Goal: Find specific page/section: Find specific page/section

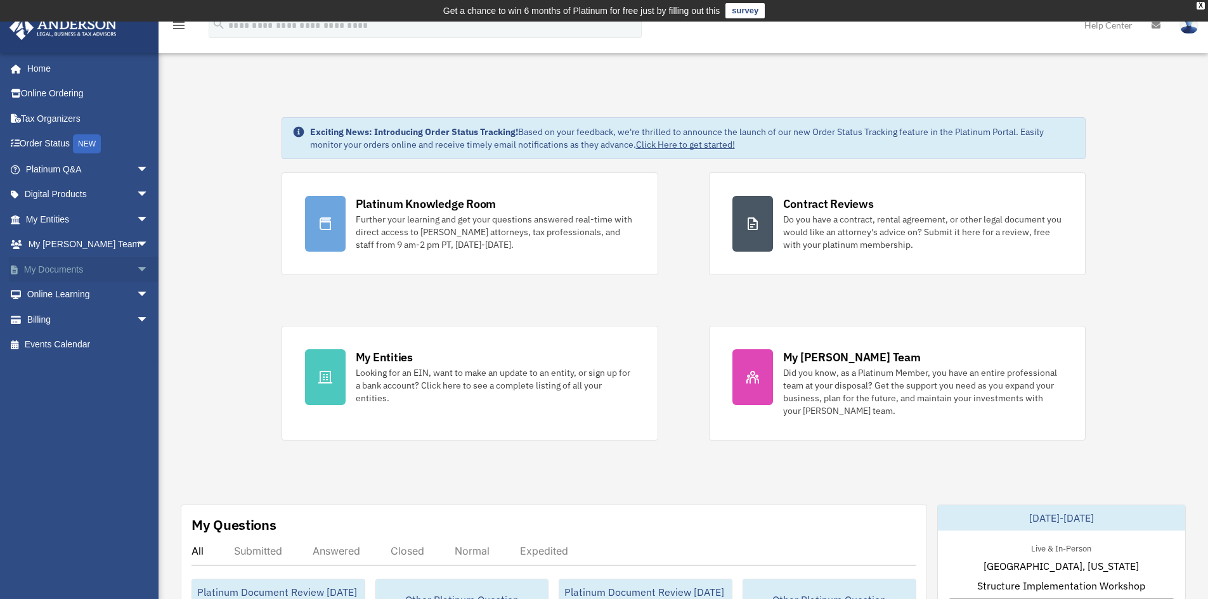
click at [136, 269] on span "arrow_drop_down" at bounding box center [148, 270] width 25 height 26
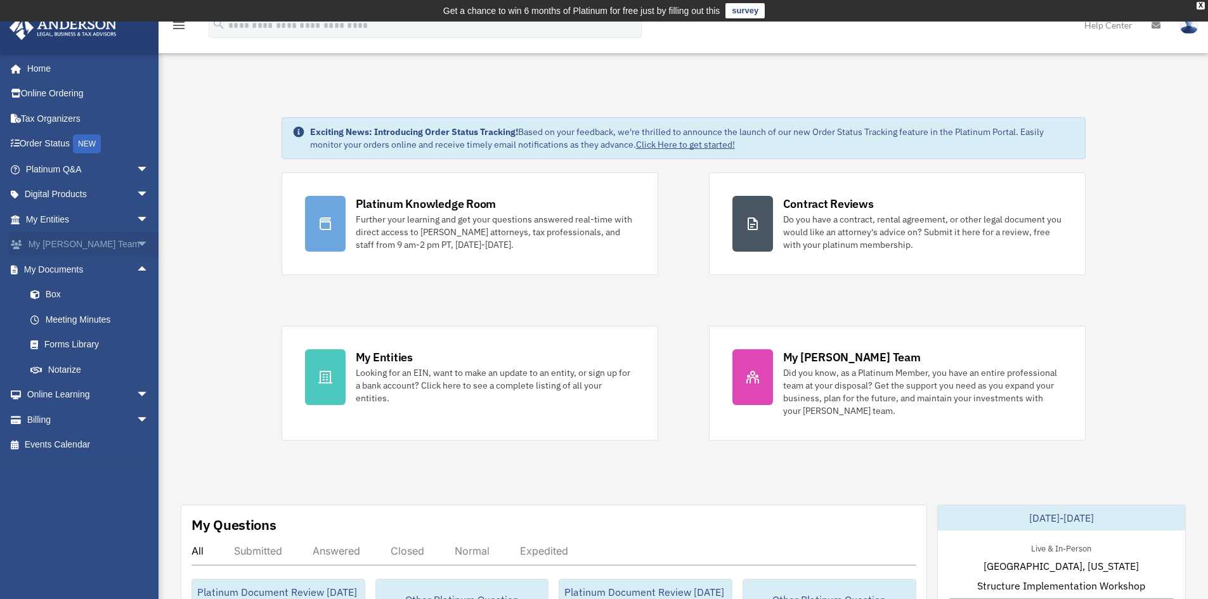
click at [136, 239] on span "arrow_drop_down" at bounding box center [148, 245] width 25 height 26
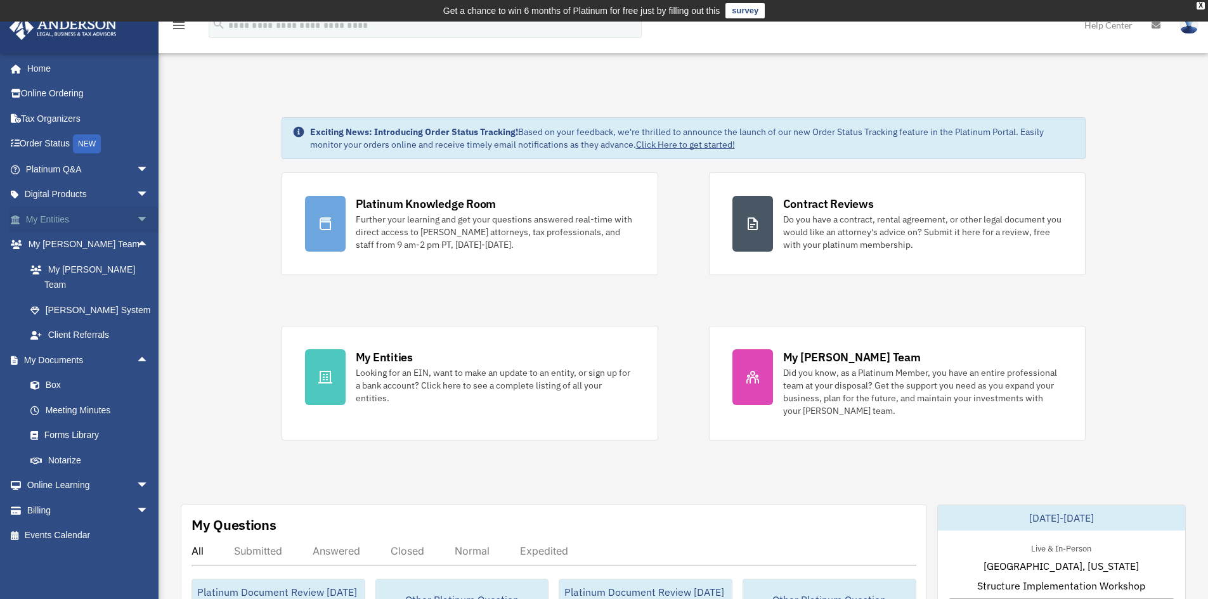
click at [136, 221] on span "arrow_drop_down" at bounding box center [148, 220] width 25 height 26
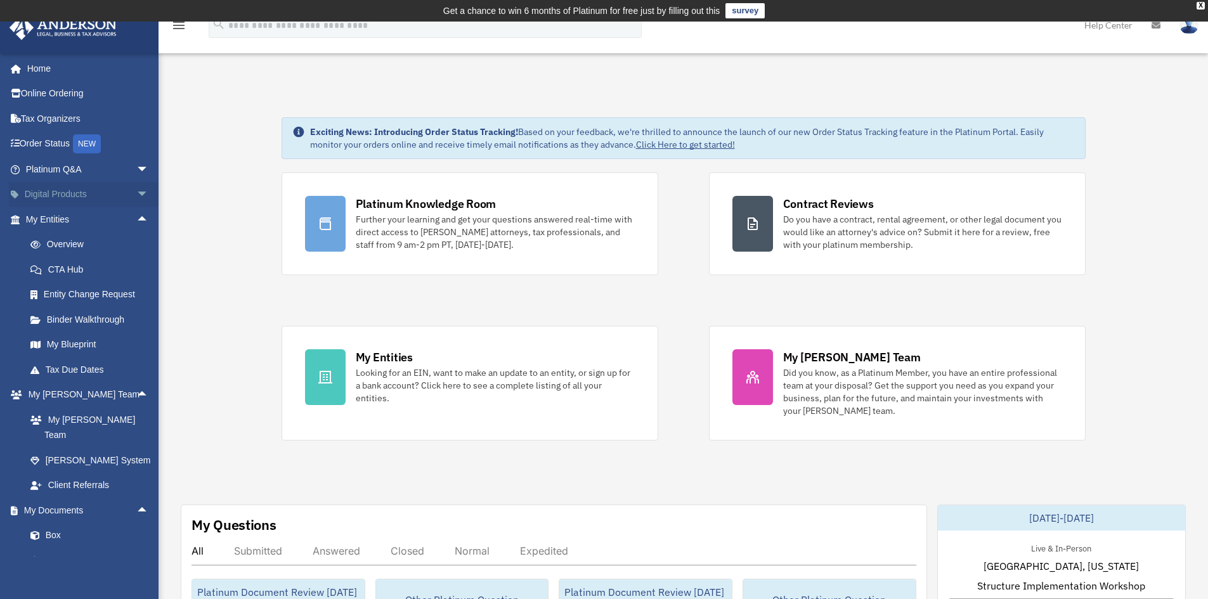
click at [138, 198] on span "arrow_drop_down" at bounding box center [148, 195] width 25 height 26
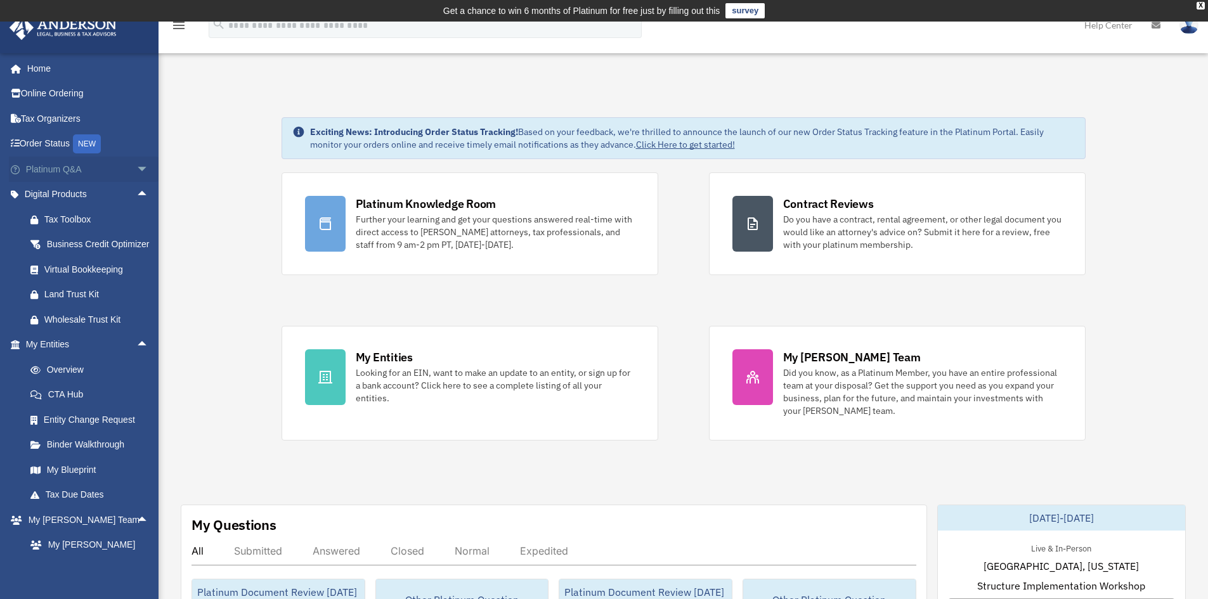
click at [137, 166] on span "arrow_drop_down" at bounding box center [148, 170] width 25 height 26
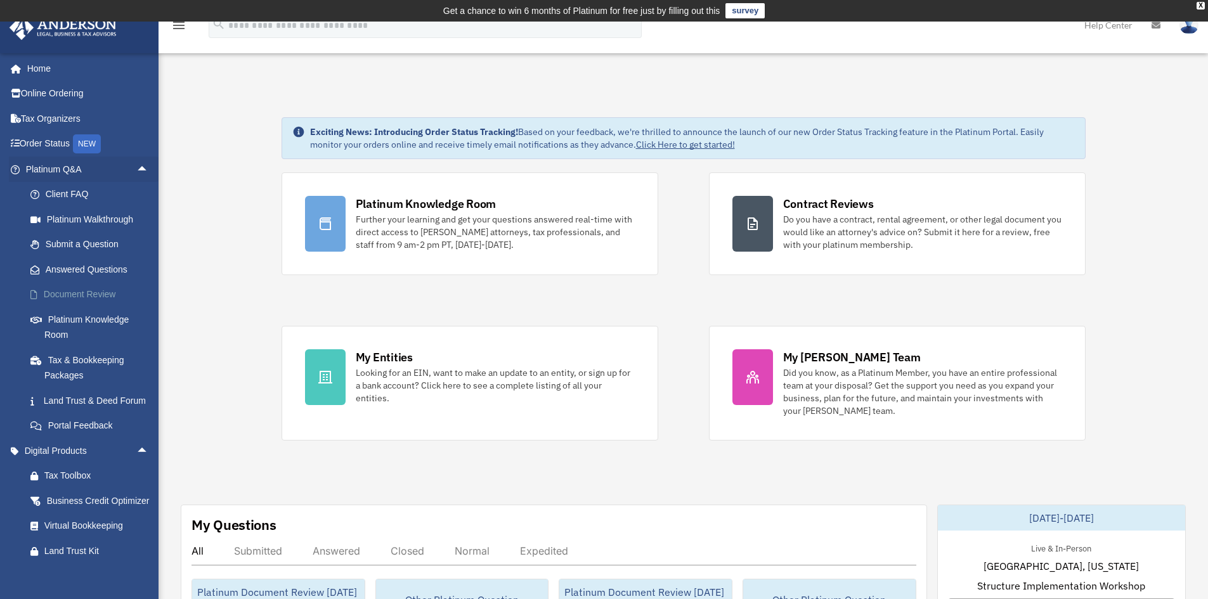
click at [105, 298] on link "Document Review" at bounding box center [93, 294] width 150 height 25
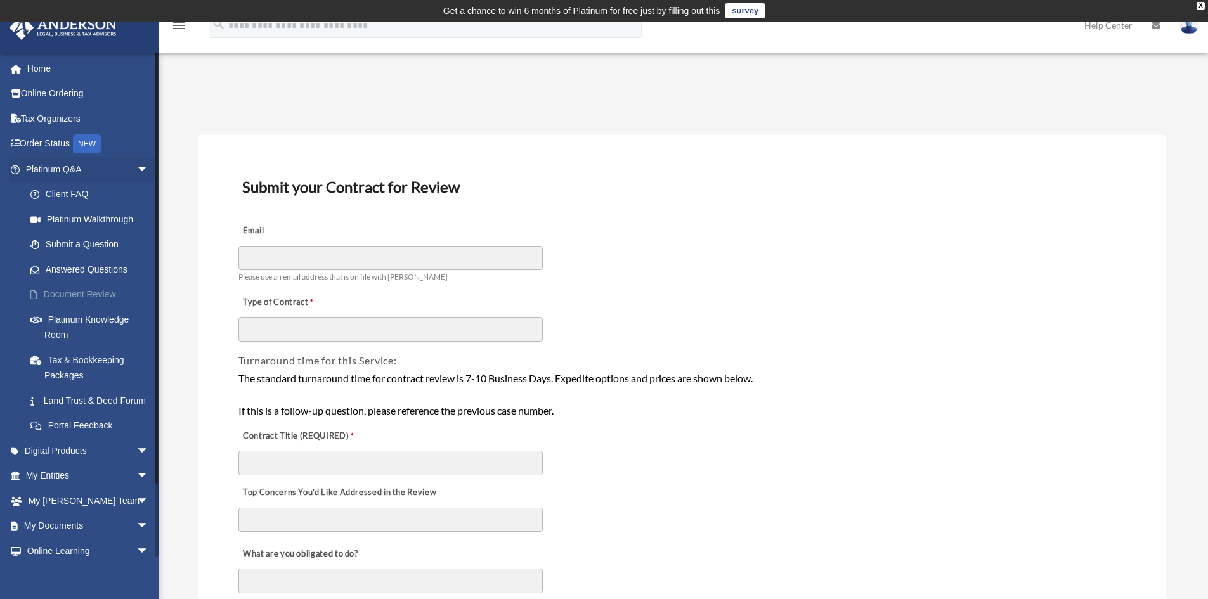
click at [83, 296] on link "Document Review" at bounding box center [93, 294] width 150 height 25
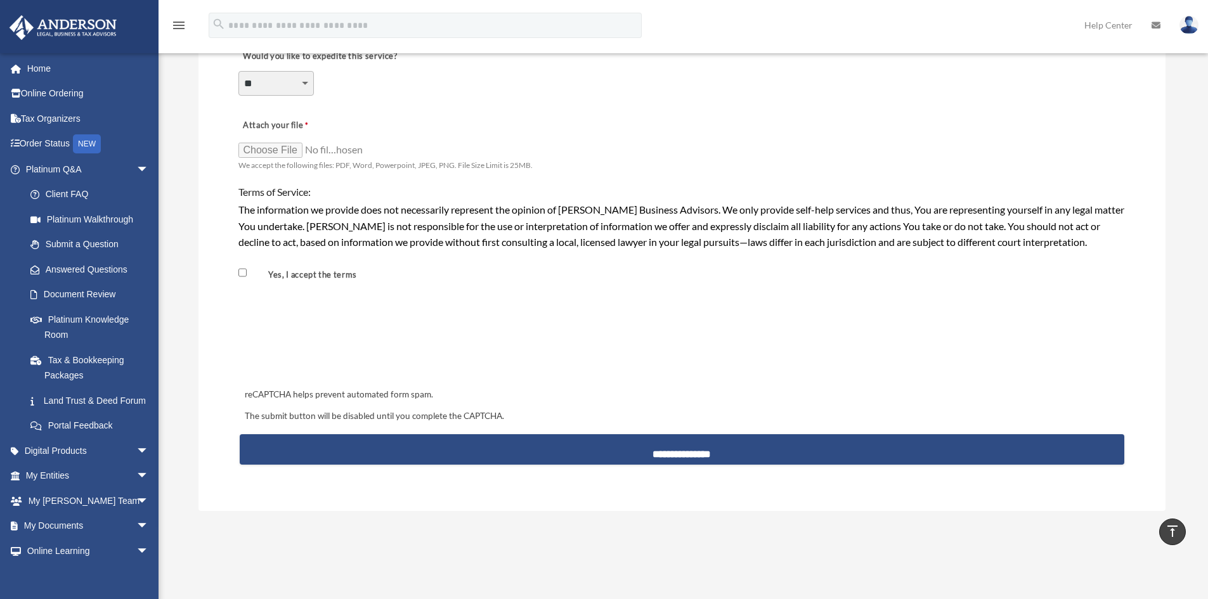
scroll to position [1014, 0]
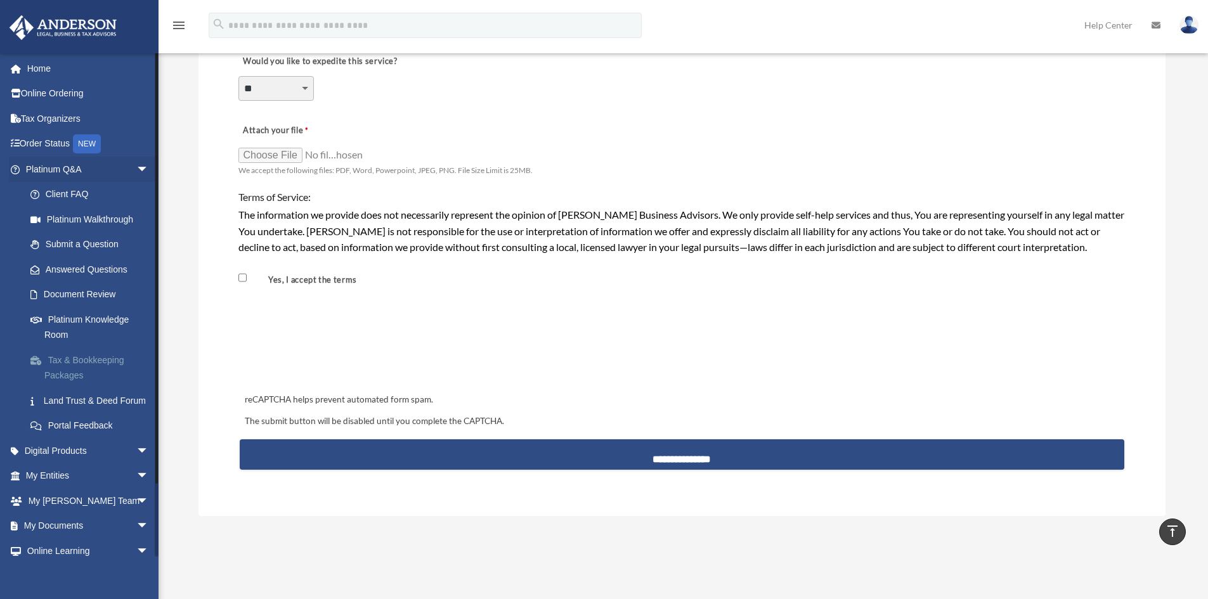
click at [96, 368] on link "Tax & Bookkeeping Packages" at bounding box center [93, 368] width 150 height 41
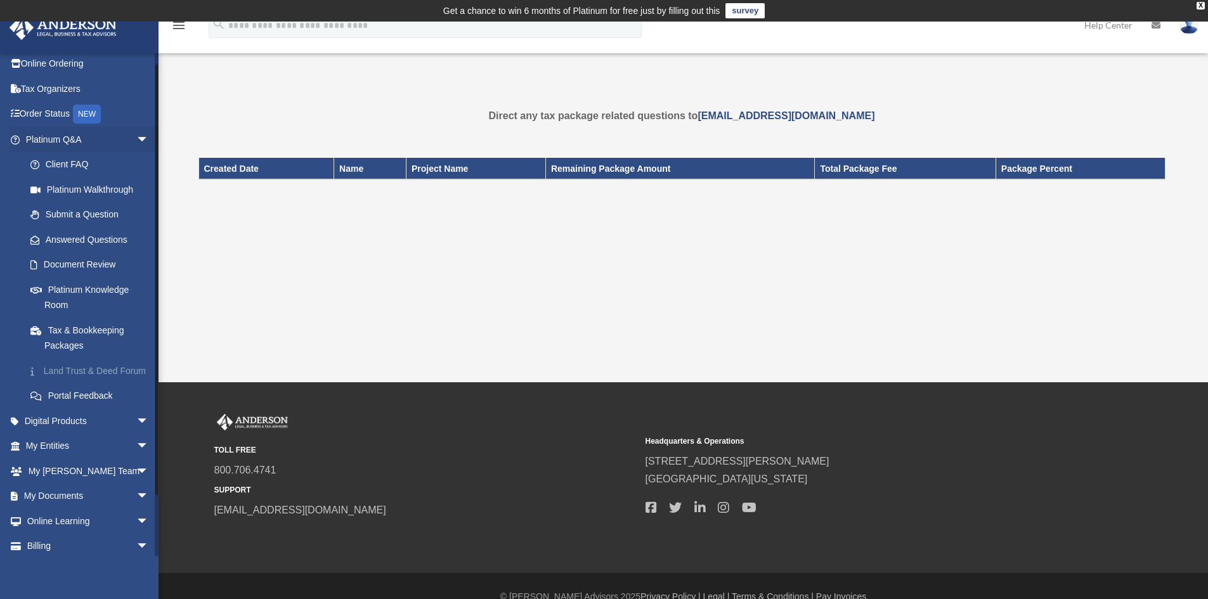
scroll to position [12, 0]
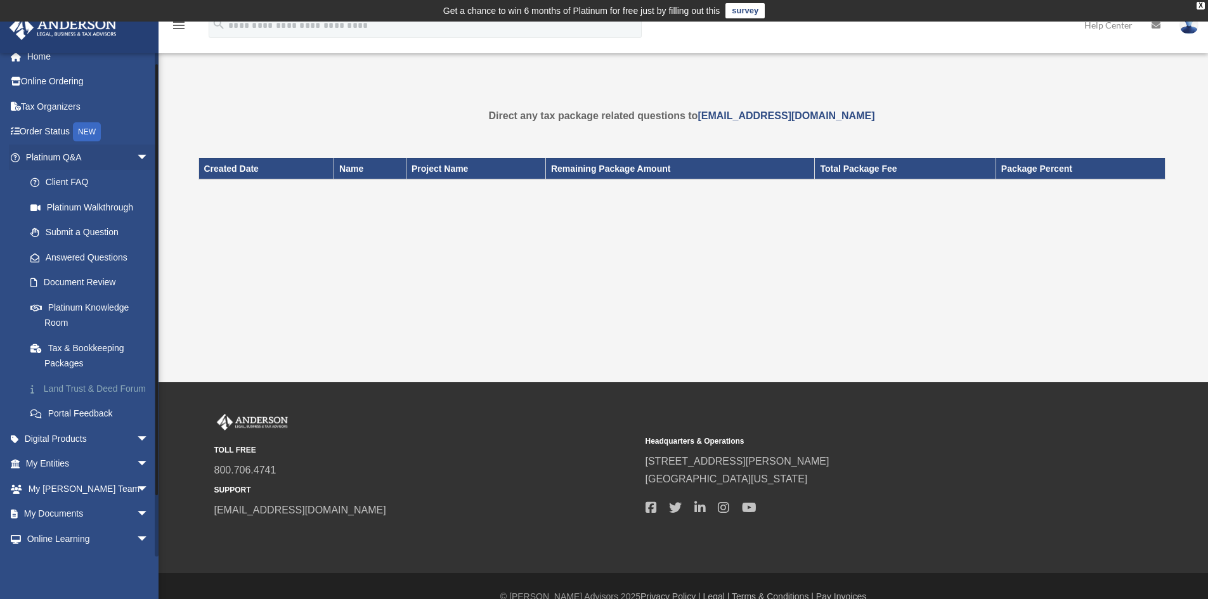
click at [112, 386] on link "Land Trust & Deed Forum" at bounding box center [93, 388] width 150 height 25
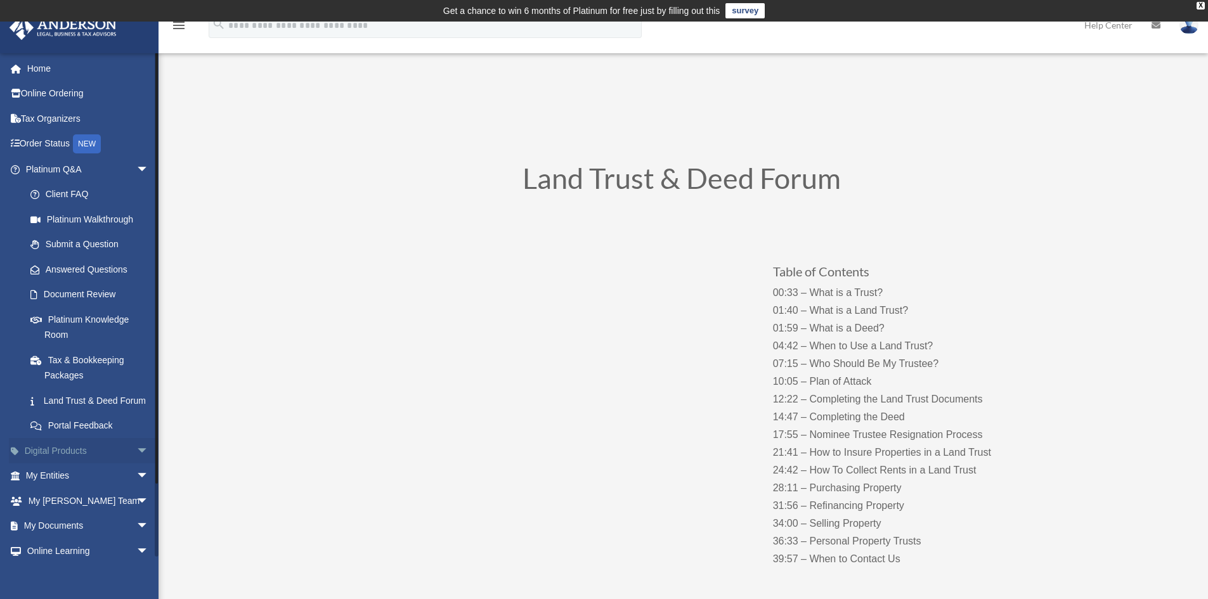
click at [136, 464] on span "arrow_drop_down" at bounding box center [148, 451] width 25 height 26
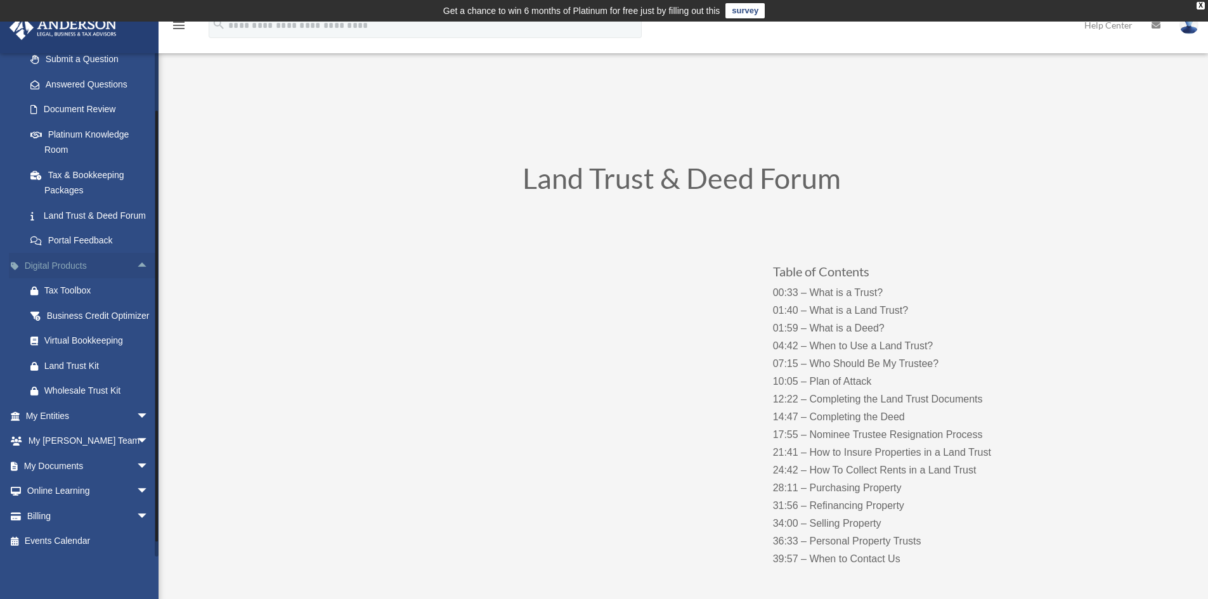
scroll to position [190, 0]
click at [136, 429] on span "arrow_drop_down" at bounding box center [148, 416] width 25 height 26
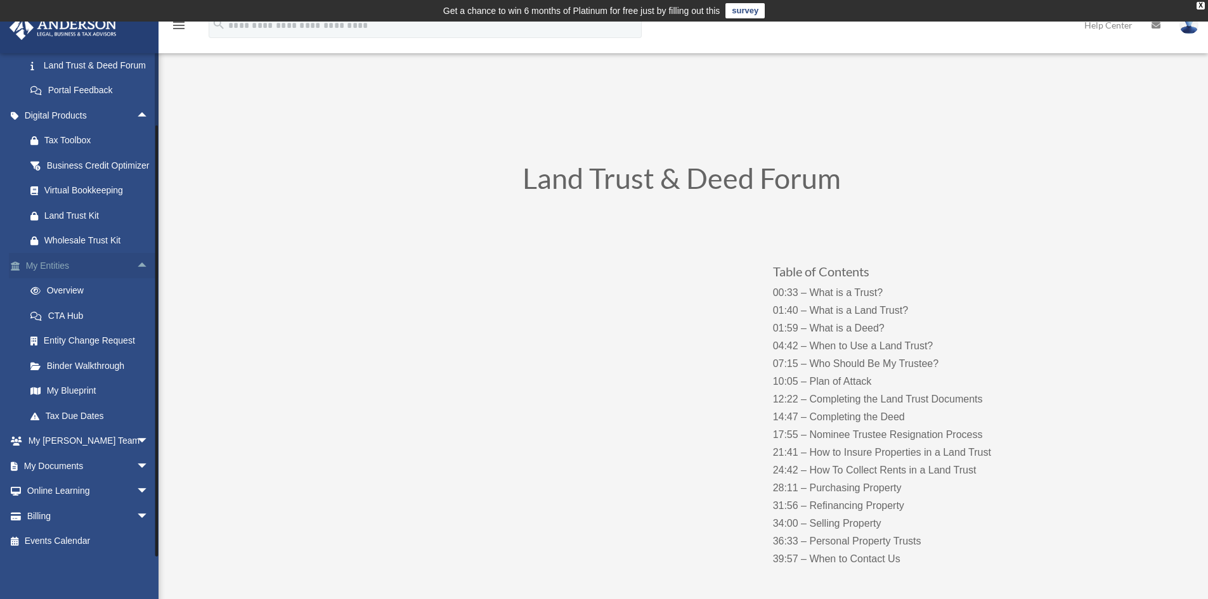
scroll to position [367, 0]
click at [136, 444] on span "arrow_drop_down" at bounding box center [148, 442] width 25 height 26
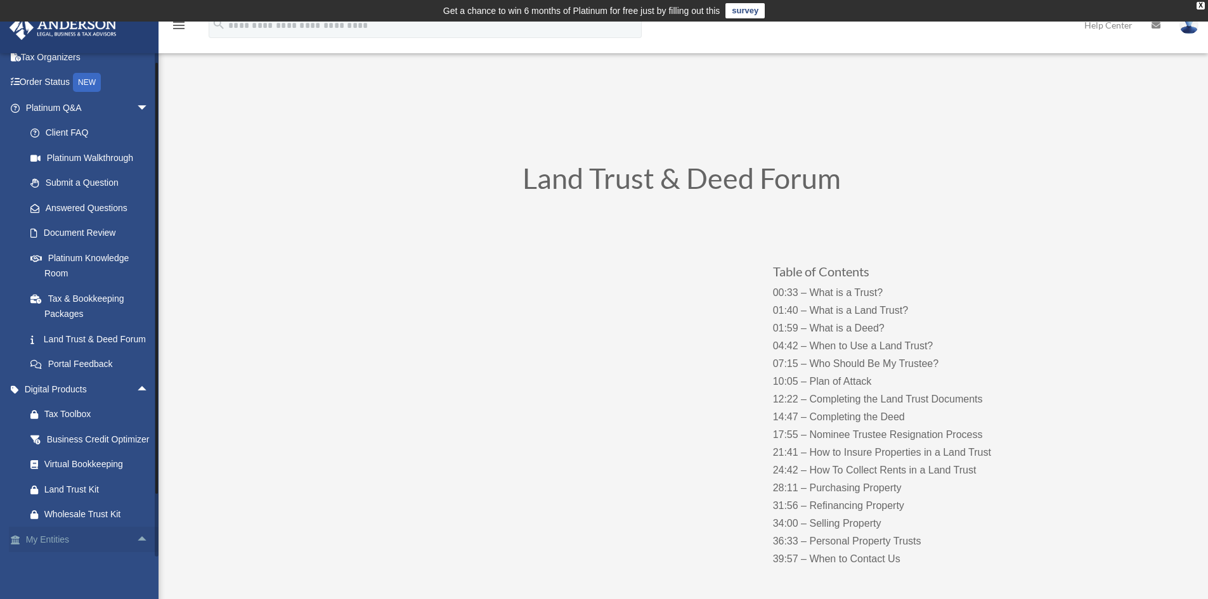
scroll to position [0, 0]
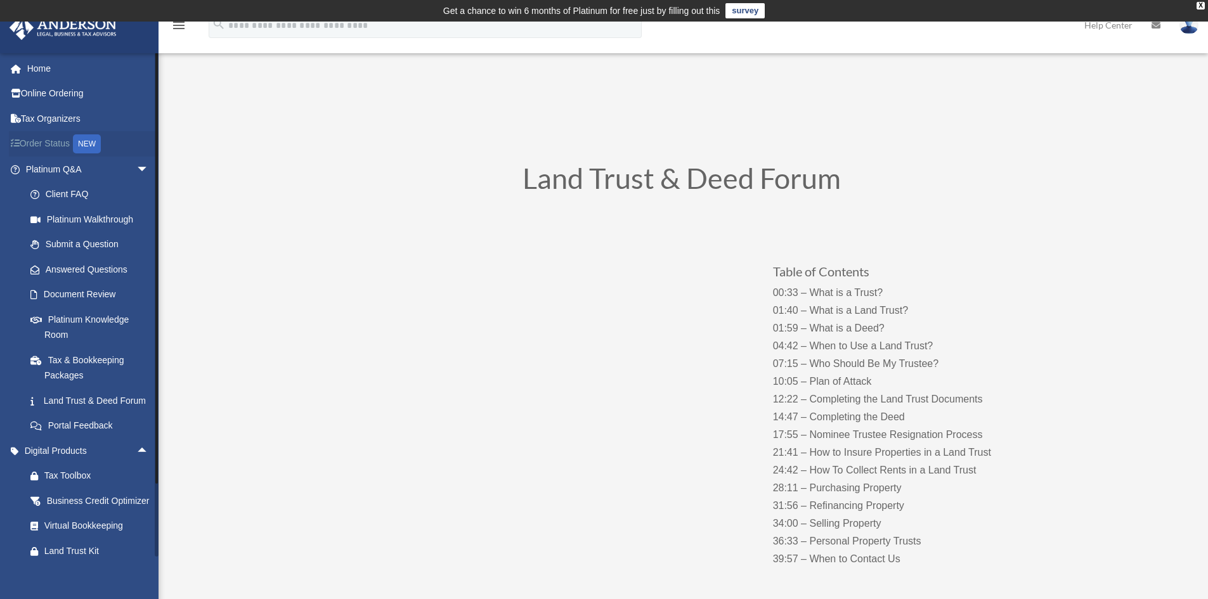
click at [62, 148] on link "Order Status NEW" at bounding box center [88, 144] width 159 height 26
